Goal: Find specific page/section: Find specific page/section

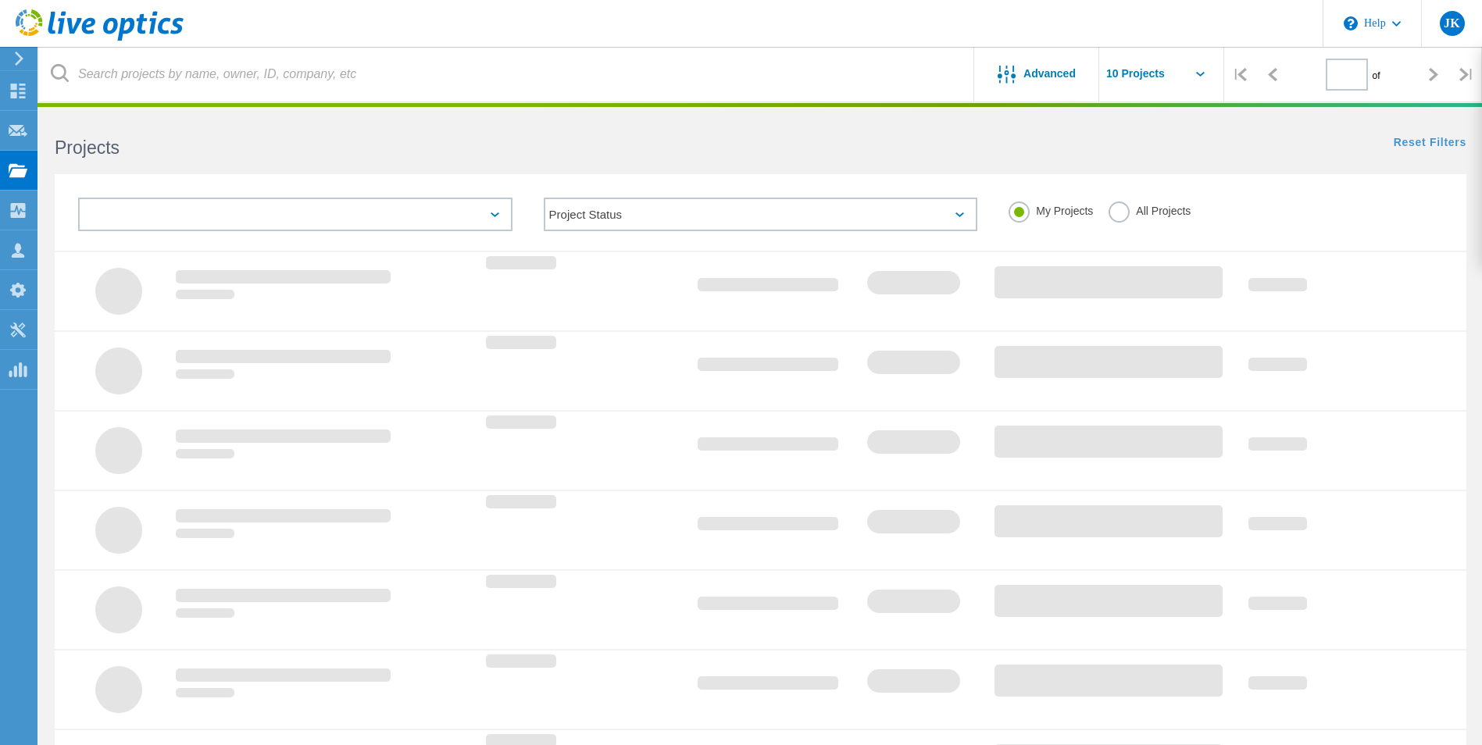
type input "1"
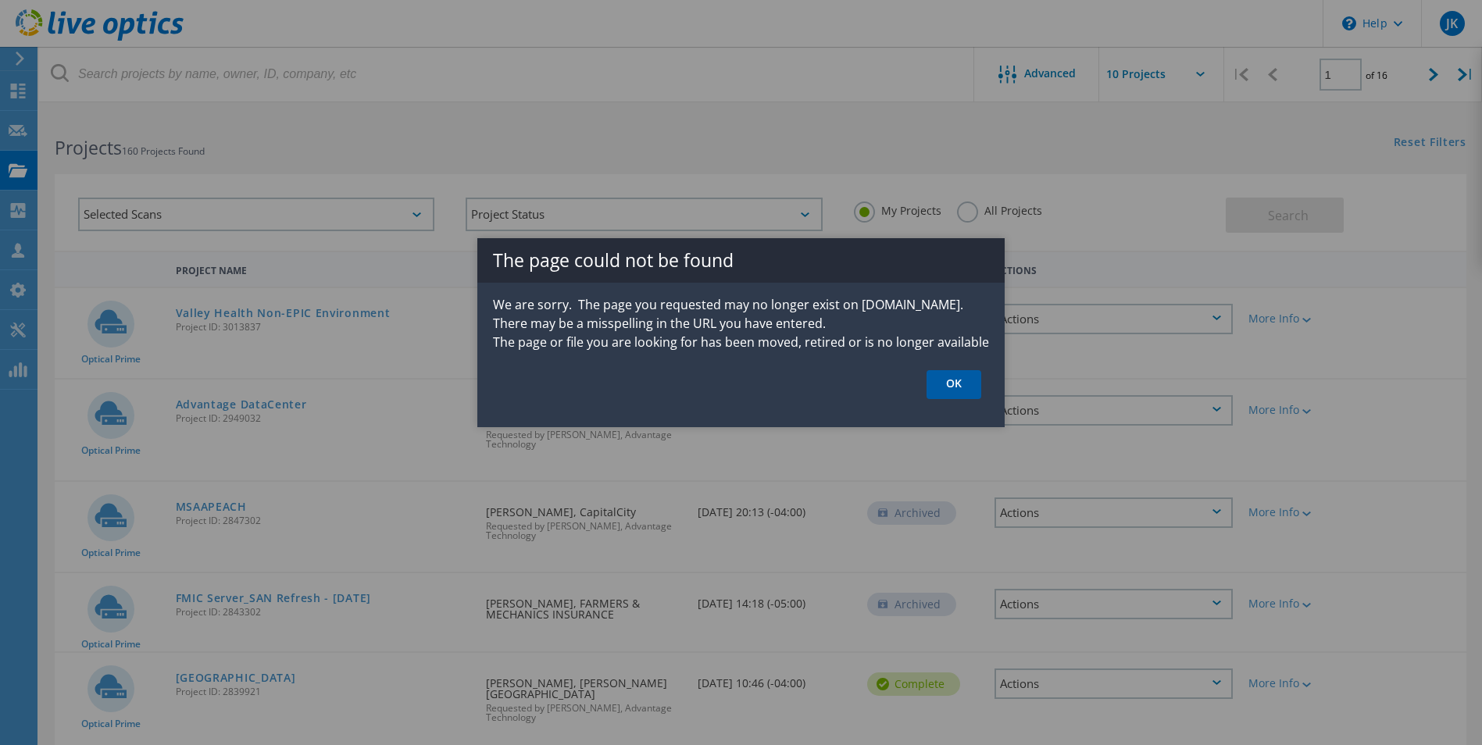
click at [956, 388] on link "OK" at bounding box center [954, 384] width 55 height 29
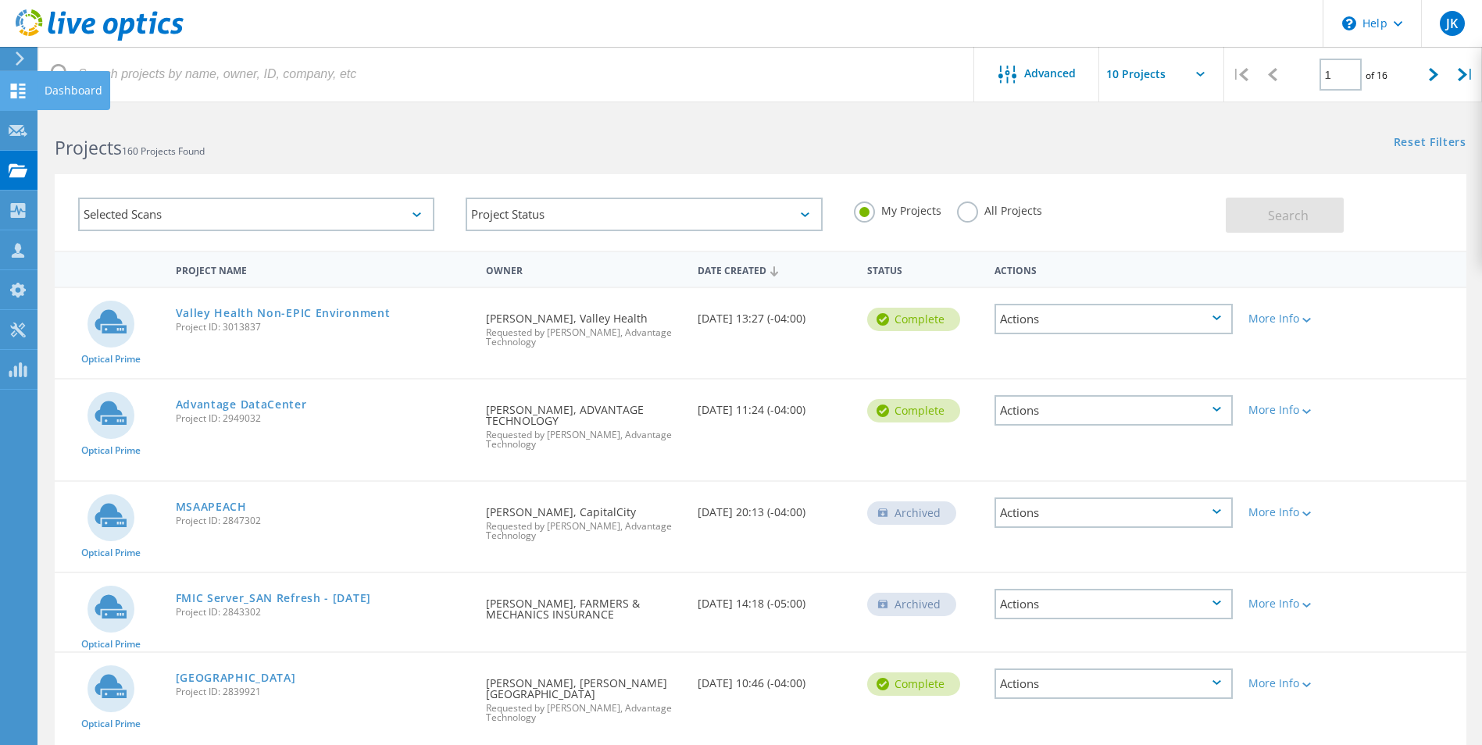
click at [12, 90] on icon at bounding box center [18, 91] width 19 height 15
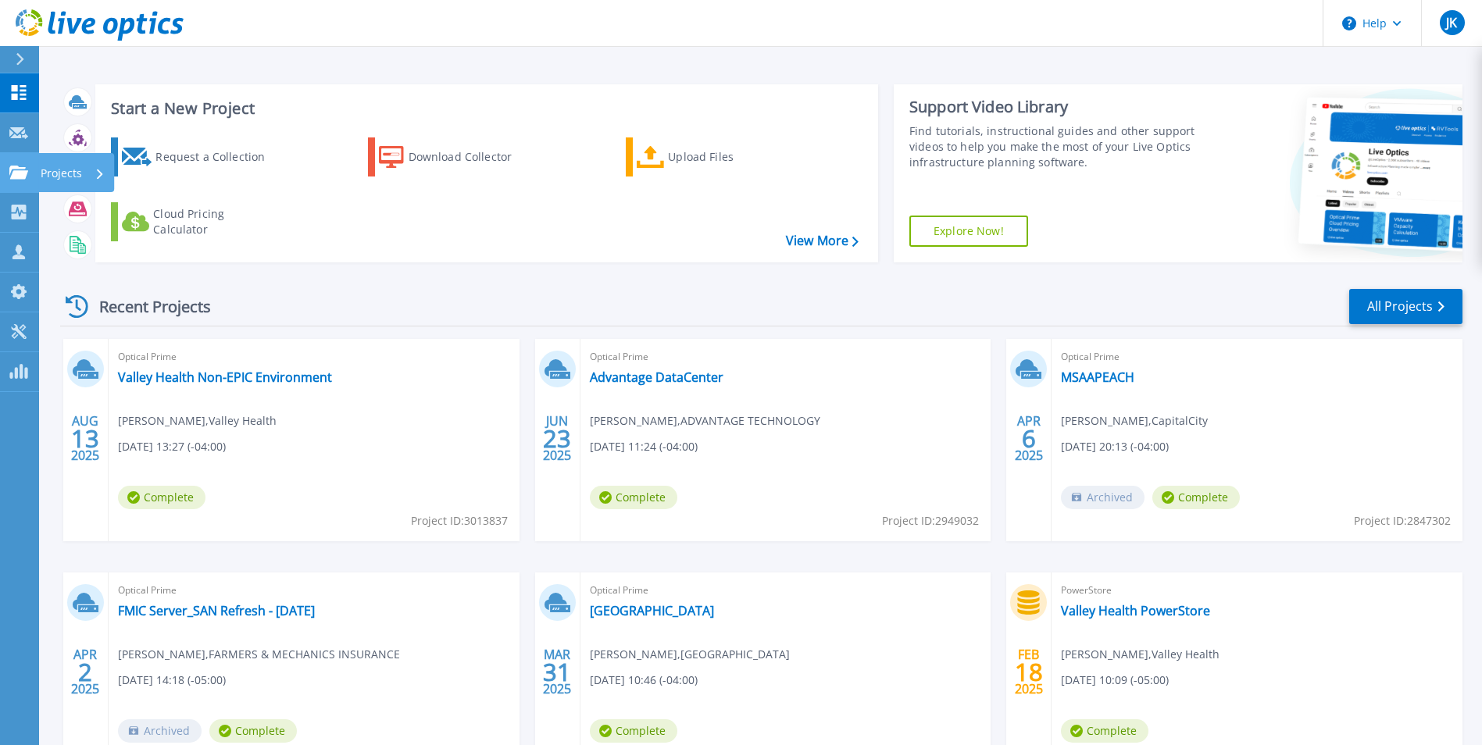
click at [14, 174] on icon at bounding box center [18, 172] width 19 height 13
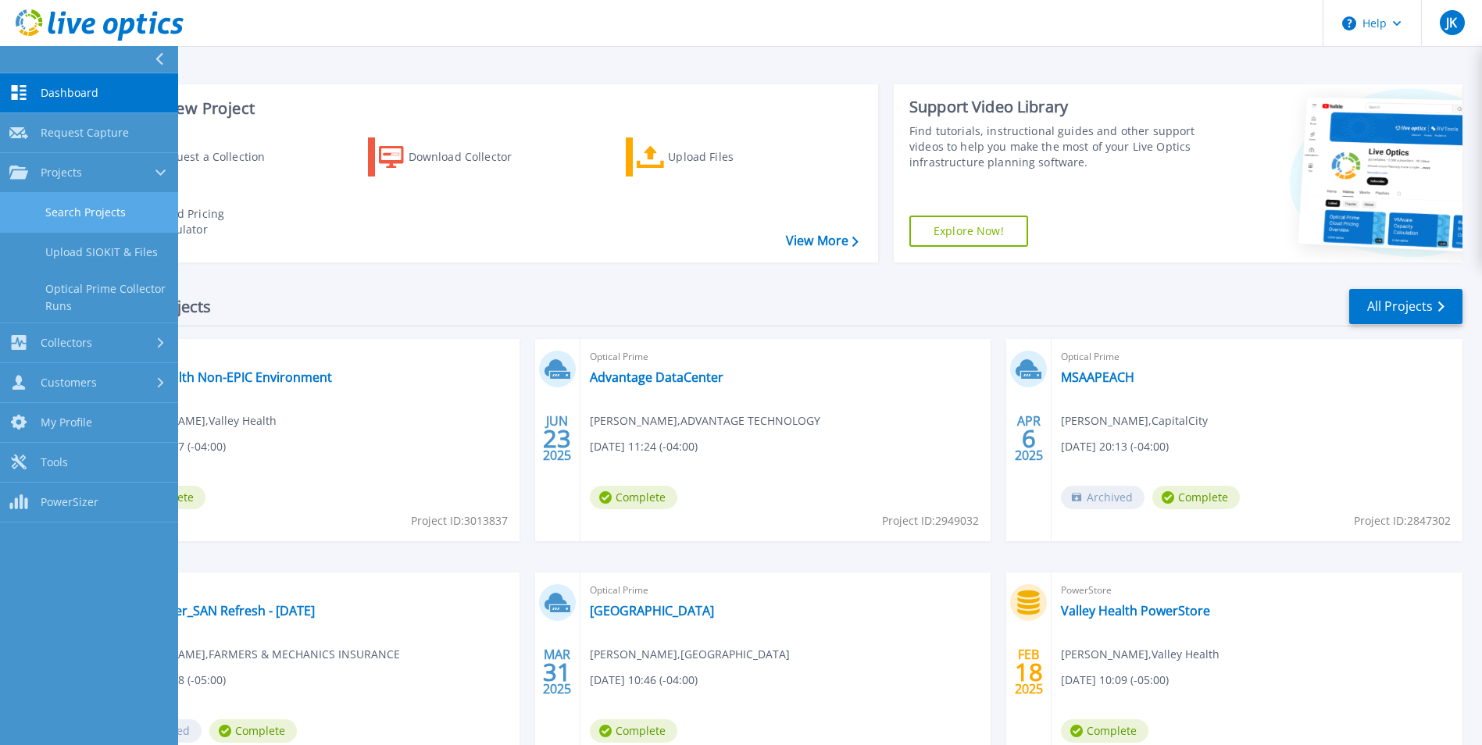
click at [83, 209] on link "Search Projects" at bounding box center [89, 213] width 178 height 40
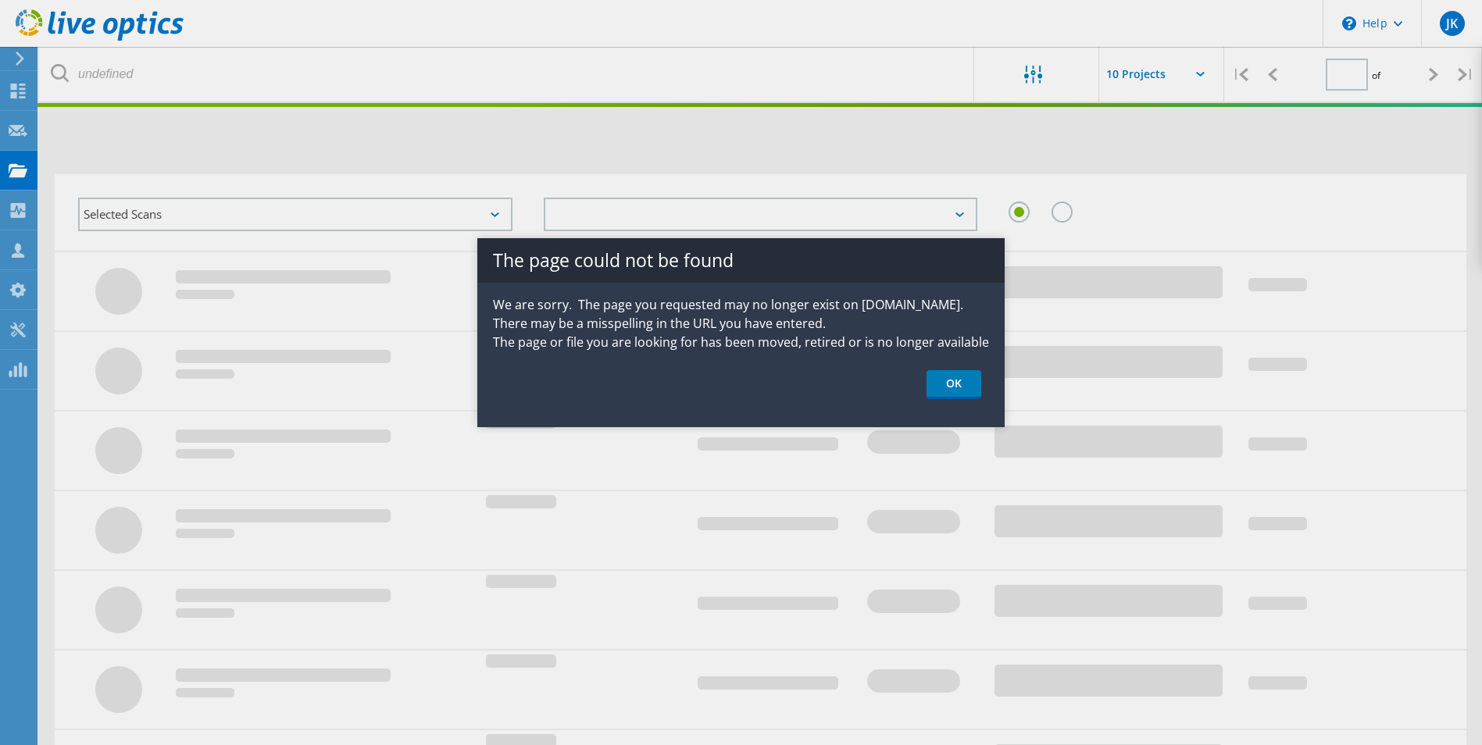
type input "1"
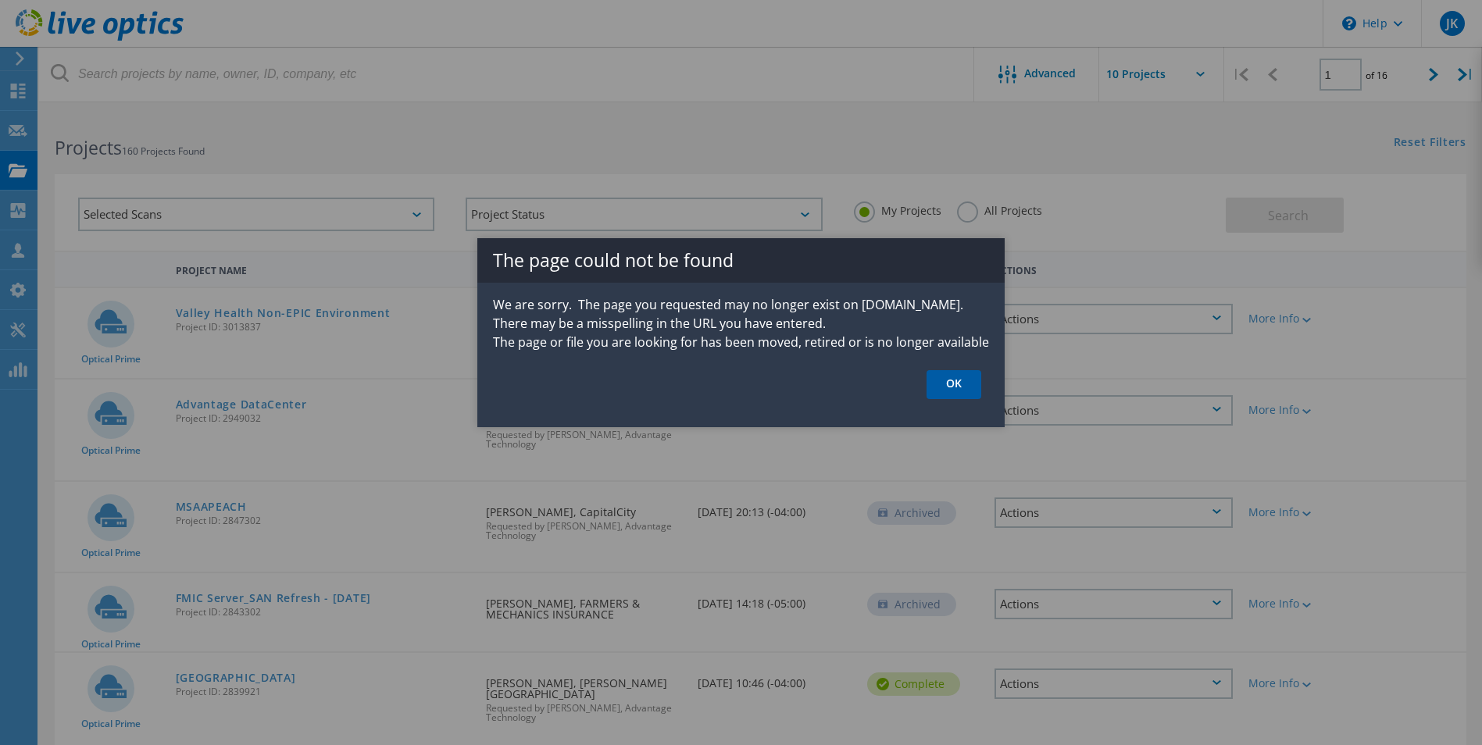
click at [948, 391] on link "OK" at bounding box center [954, 384] width 55 height 29
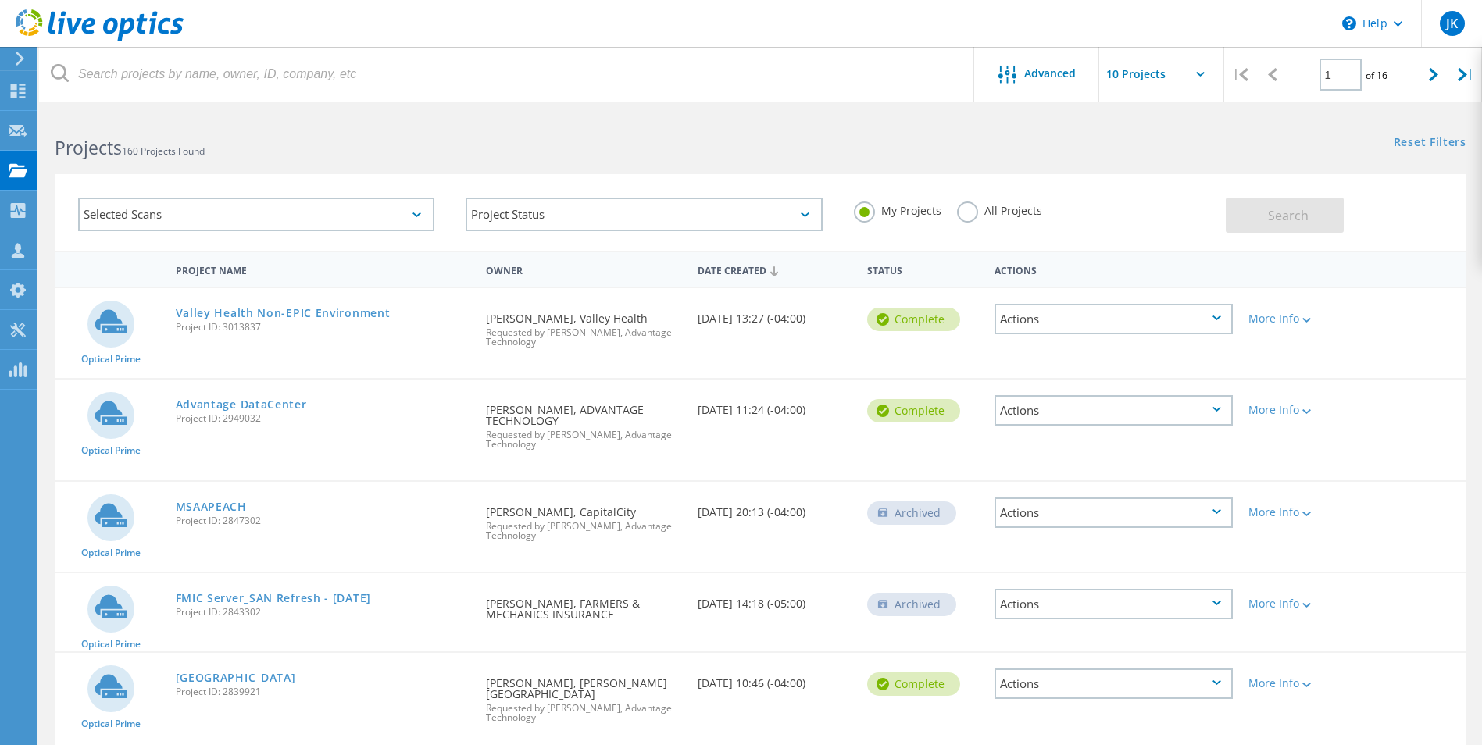
click at [60, 78] on icon at bounding box center [60, 73] width 18 height 18
click at [58, 74] on icon at bounding box center [60, 73] width 18 height 18
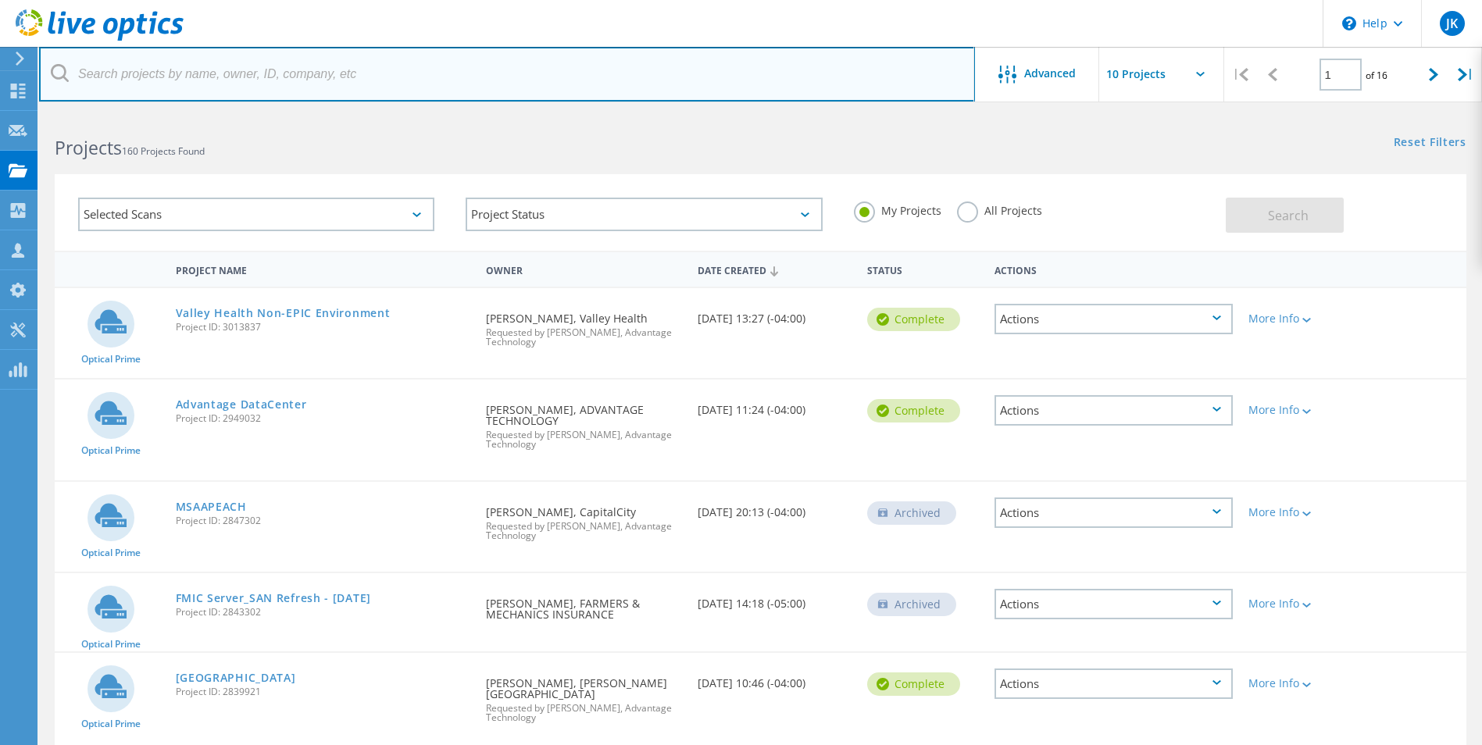
click at [116, 77] on input "text" at bounding box center [507, 74] width 936 height 55
type input "jcs"
